Goal: Information Seeking & Learning: Learn about a topic

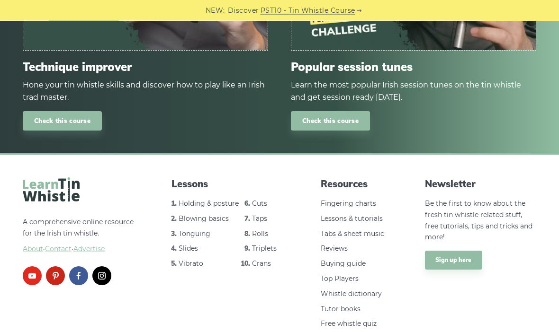
scroll to position [1206, 0]
click at [212, 203] on link "Holding & posture" at bounding box center [208, 203] width 60 height 9
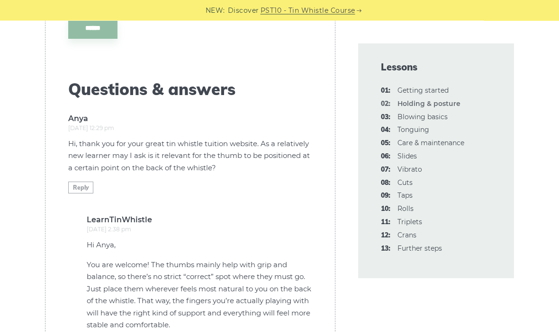
scroll to position [1929, 0]
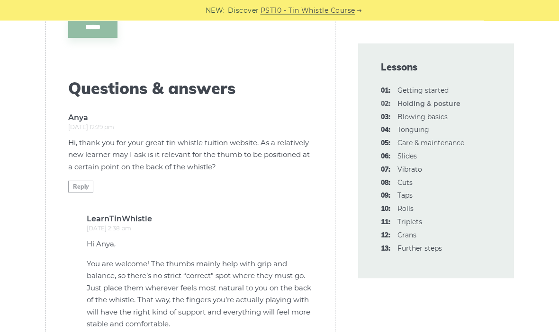
click at [446, 113] on link "03: Blowing basics" at bounding box center [422, 117] width 50 height 9
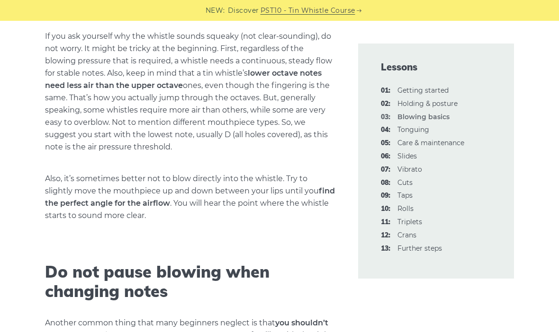
scroll to position [1065, 0]
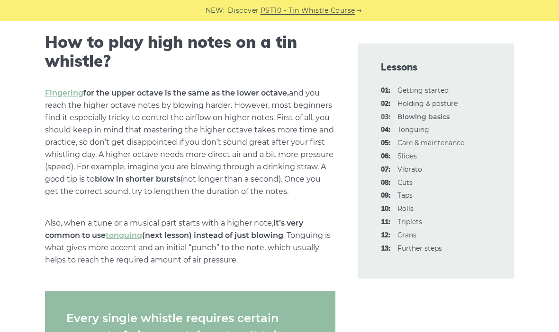
scroll to position [1440, 0]
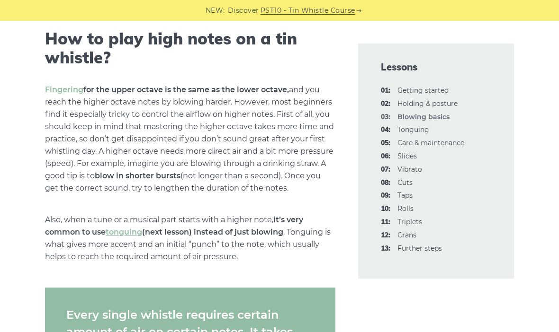
scroll to position [1445, 0]
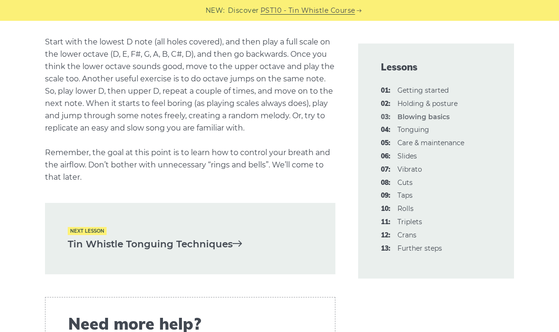
scroll to position [1901, 0]
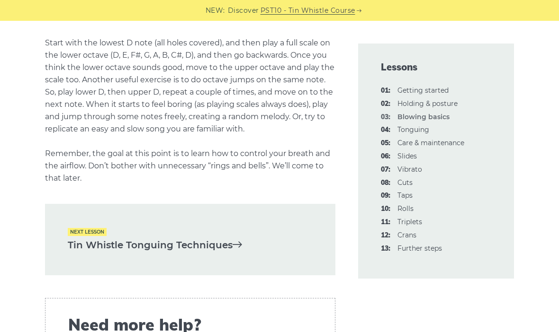
click at [420, 165] on link "07: Vibrato" at bounding box center [409, 169] width 25 height 9
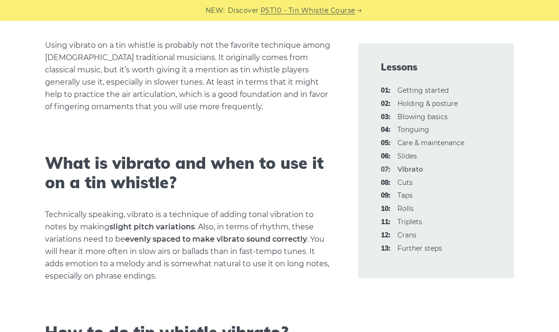
scroll to position [230, 0]
click at [407, 182] on link "08: Cuts" at bounding box center [404, 182] width 15 height 9
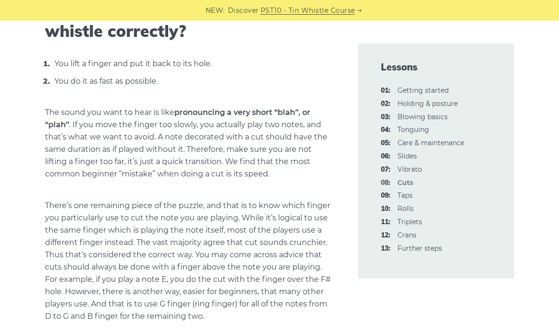
scroll to position [376, 0]
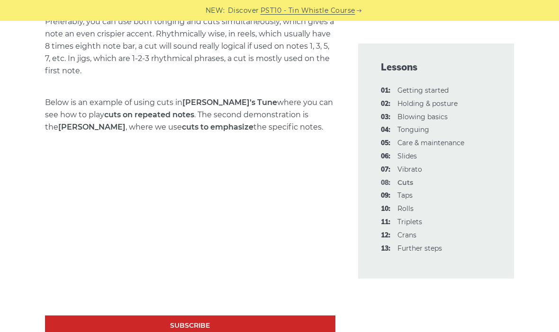
scroll to position [1499, 0]
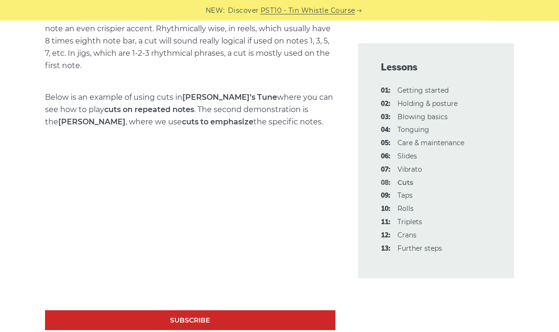
click at [416, 221] on link "11: Triplets" at bounding box center [409, 222] width 25 height 9
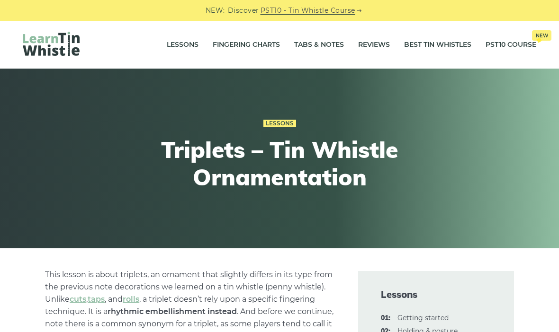
click at [251, 52] on link "Fingering Charts" at bounding box center [246, 45] width 67 height 24
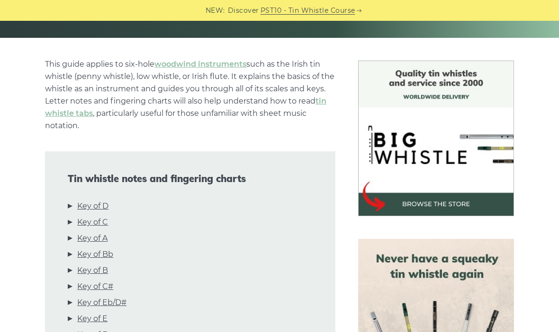
scroll to position [208, 0]
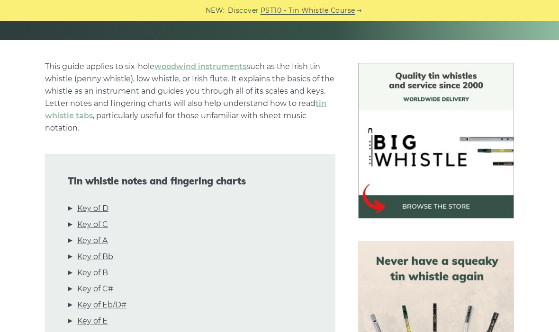
click at [108, 206] on link "Key of D" at bounding box center [92, 209] width 31 height 12
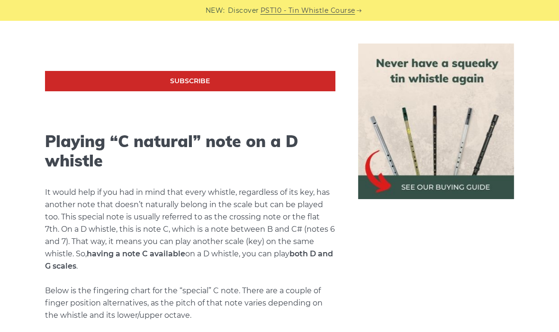
scroll to position [1919, 0]
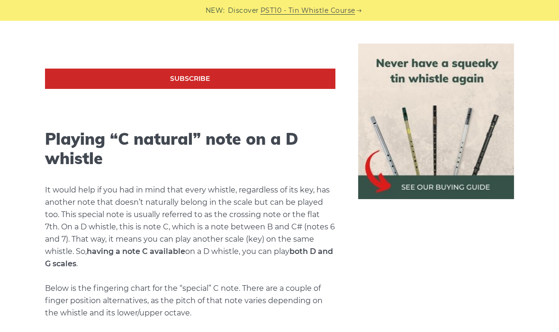
click at [474, 187] on img at bounding box center [436, 122] width 156 height 156
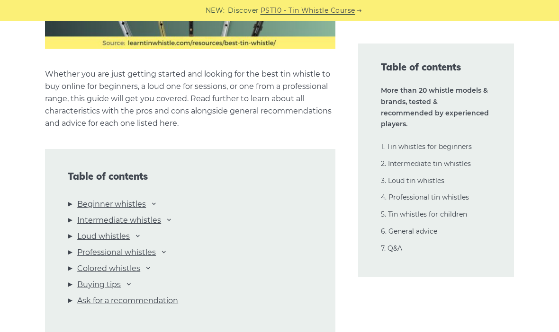
scroll to position [926, 0]
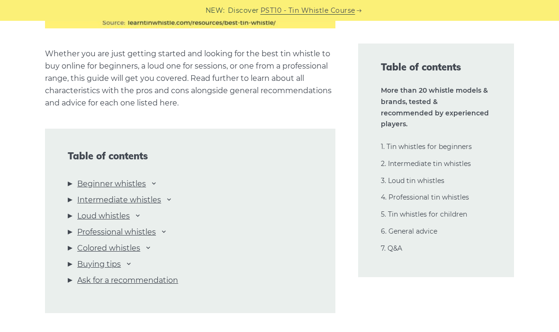
click at [154, 231] on link "Professional whistles" at bounding box center [116, 232] width 79 height 12
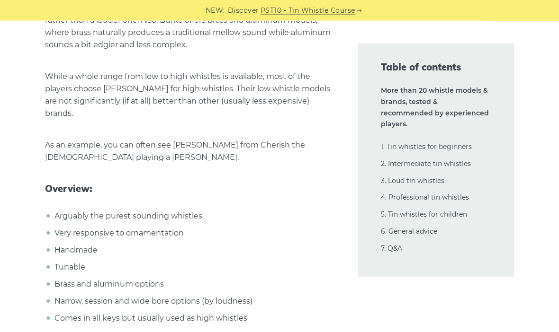
scroll to position [14168, 0]
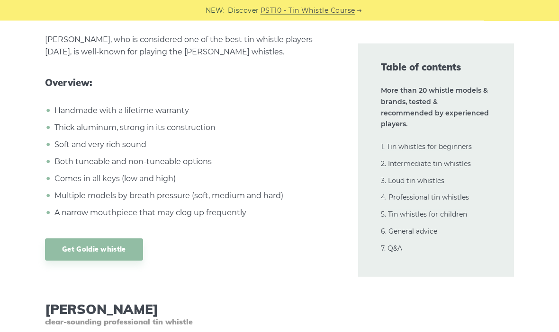
scroll to position [13569, 0]
click at [111, 239] on link "Get Goldie whistle" at bounding box center [94, 250] width 98 height 22
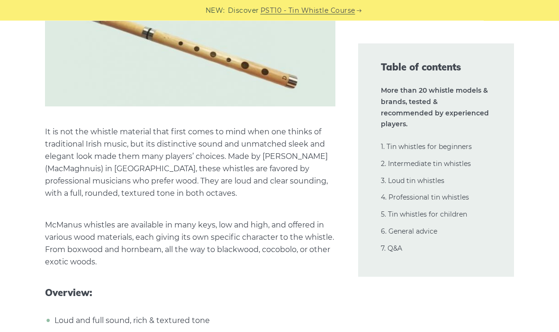
scroll to position [14644, 0]
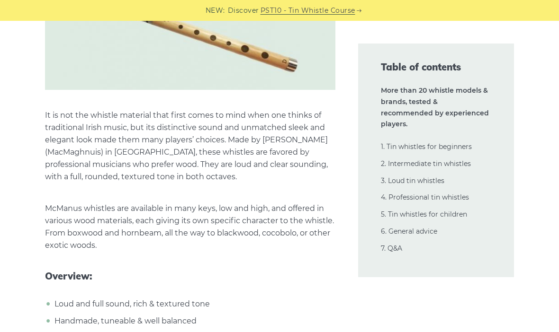
click at [468, 160] on link "2. Intermediate tin whistles" at bounding box center [426, 164] width 90 height 9
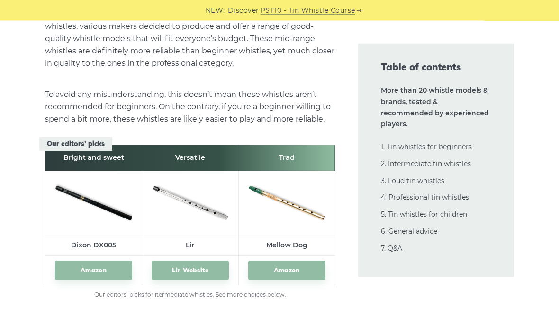
scroll to position [5235, 0]
click at [109, 261] on link "Amazon" at bounding box center [93, 270] width 77 height 19
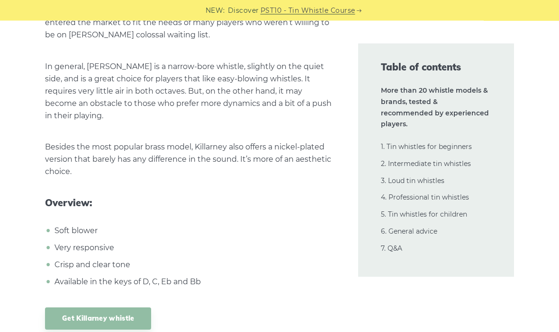
scroll to position [6254, 0]
click at [105, 308] on link "Get Killarney whistle" at bounding box center [98, 319] width 106 height 22
